Goal: Information Seeking & Learning: Learn about a topic

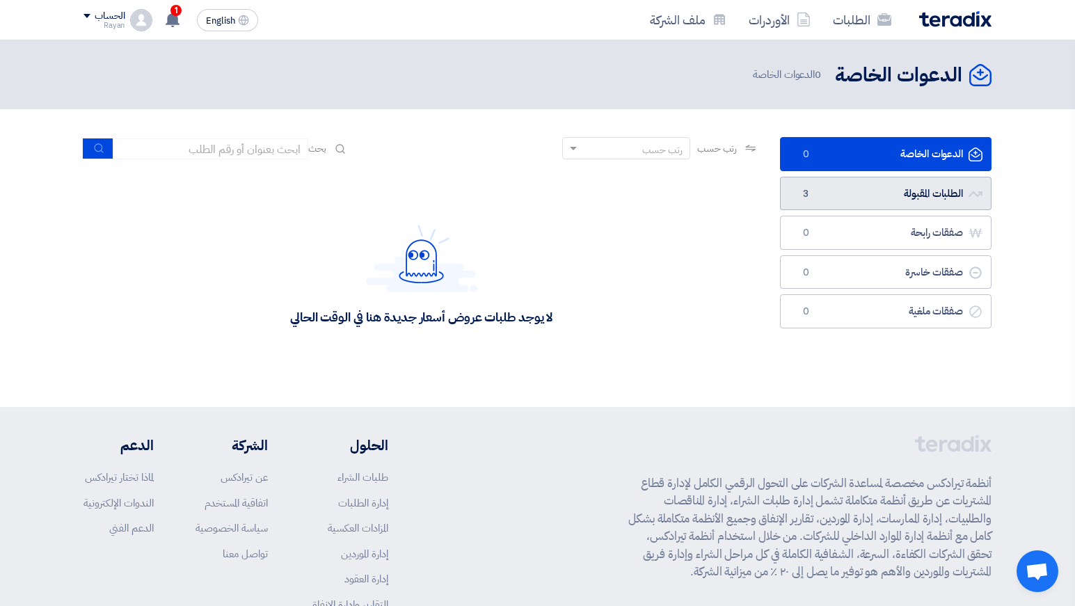
click at [824, 180] on link "الطلبات المقبولة الطلبات المقبولة 3" at bounding box center [886, 194] width 212 height 34
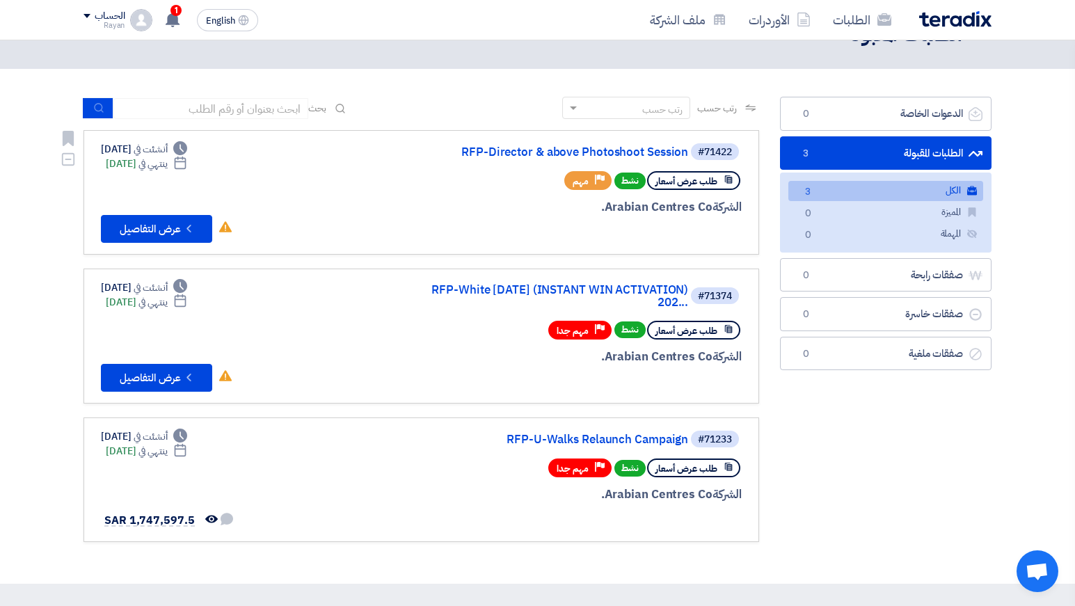
scroll to position [41, 0]
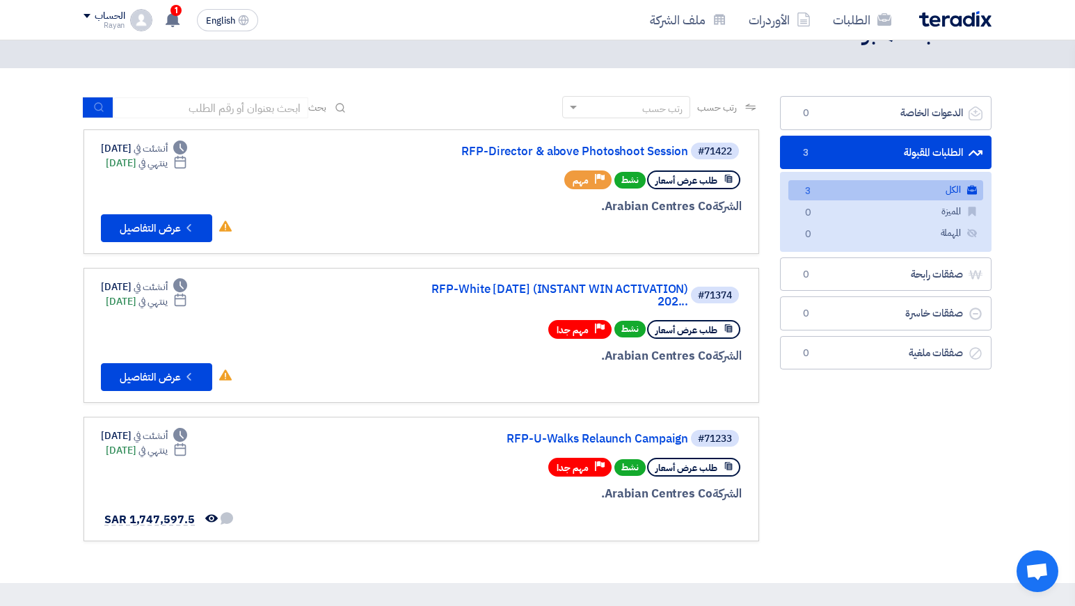
click at [1030, 591] on div "Open chat" at bounding box center [1038, 571] width 42 height 42
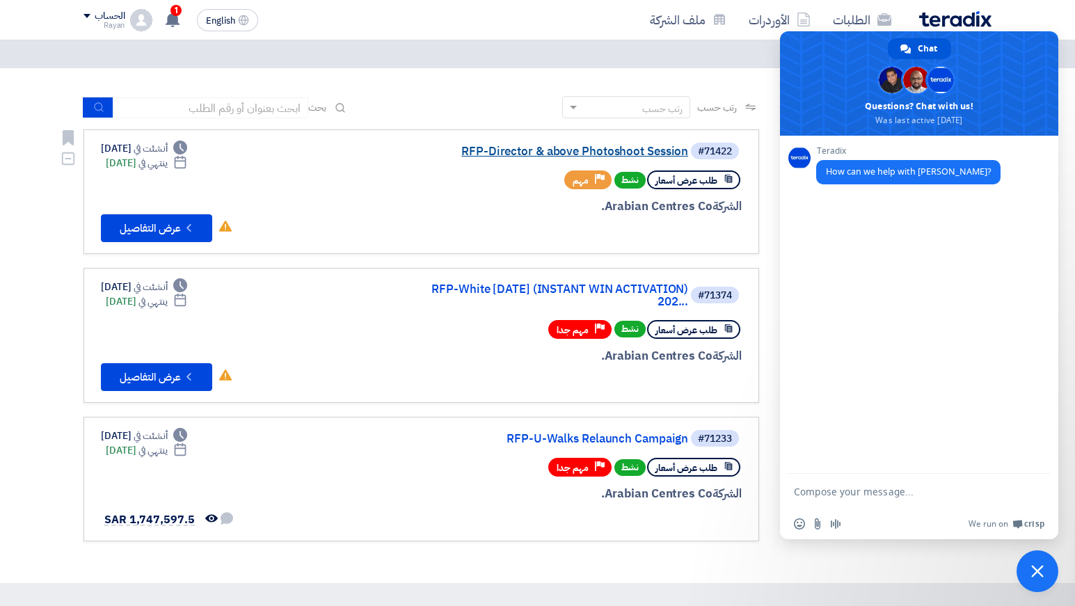
click at [613, 153] on link "RFP-Director & above Photoshoot Session" at bounding box center [549, 151] width 278 height 13
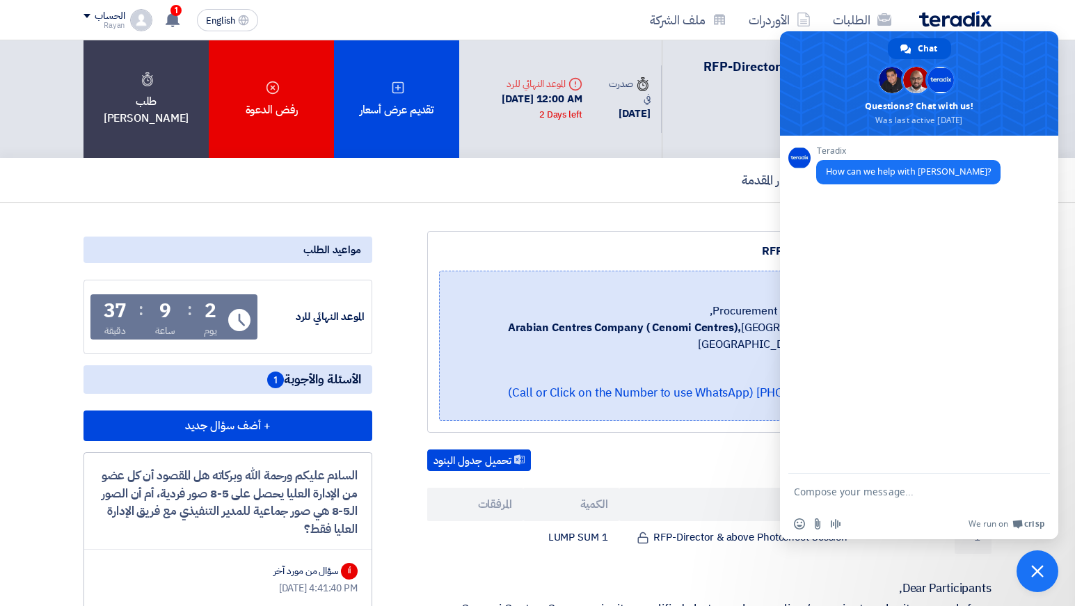
click at [686, 178] on div "ملخص الطلب عروض الأسعار المقدمة" at bounding box center [537, 180] width 908 height 45
click at [1029, 569] on span "Close chat" at bounding box center [1038, 571] width 42 height 42
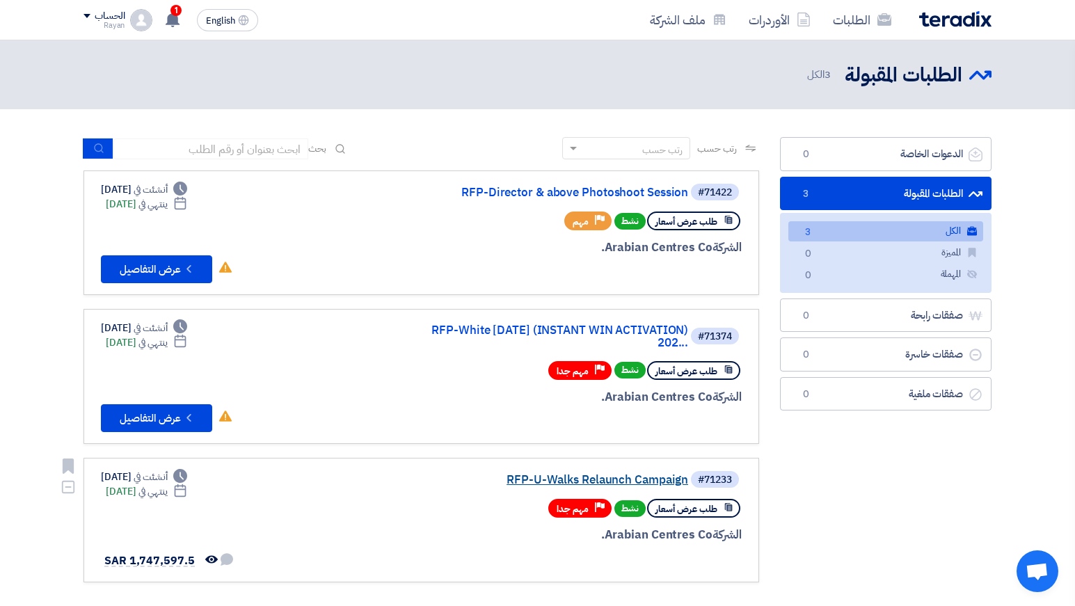
click at [552, 477] on link "RFP-U-Walks Relaunch Campaign" at bounding box center [549, 480] width 278 height 13
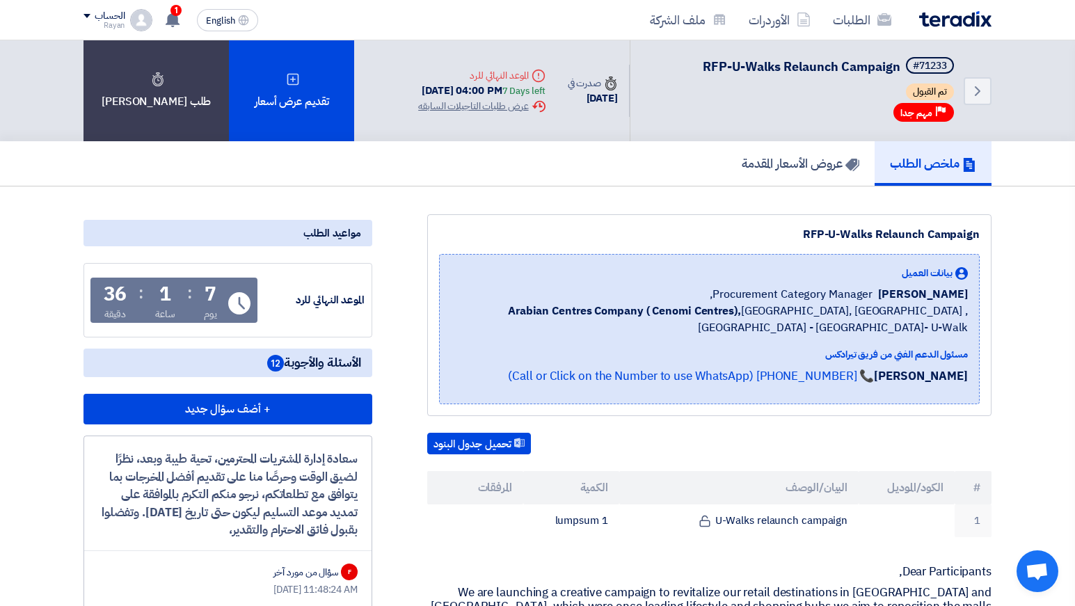
drag, startPoint x: 374, startPoint y: 90, endPoint x: 486, endPoint y: 92, distance: 112.7
click at [486, 92] on div "Deadline الموعد النهائي للرد [DATE] 04:00 PM 7 Days left Extension History عرض …" at bounding box center [481, 90] width 149 height 67
copy div "[DATE] 04:00 PM"
